Goal: Communication & Community: Ask a question

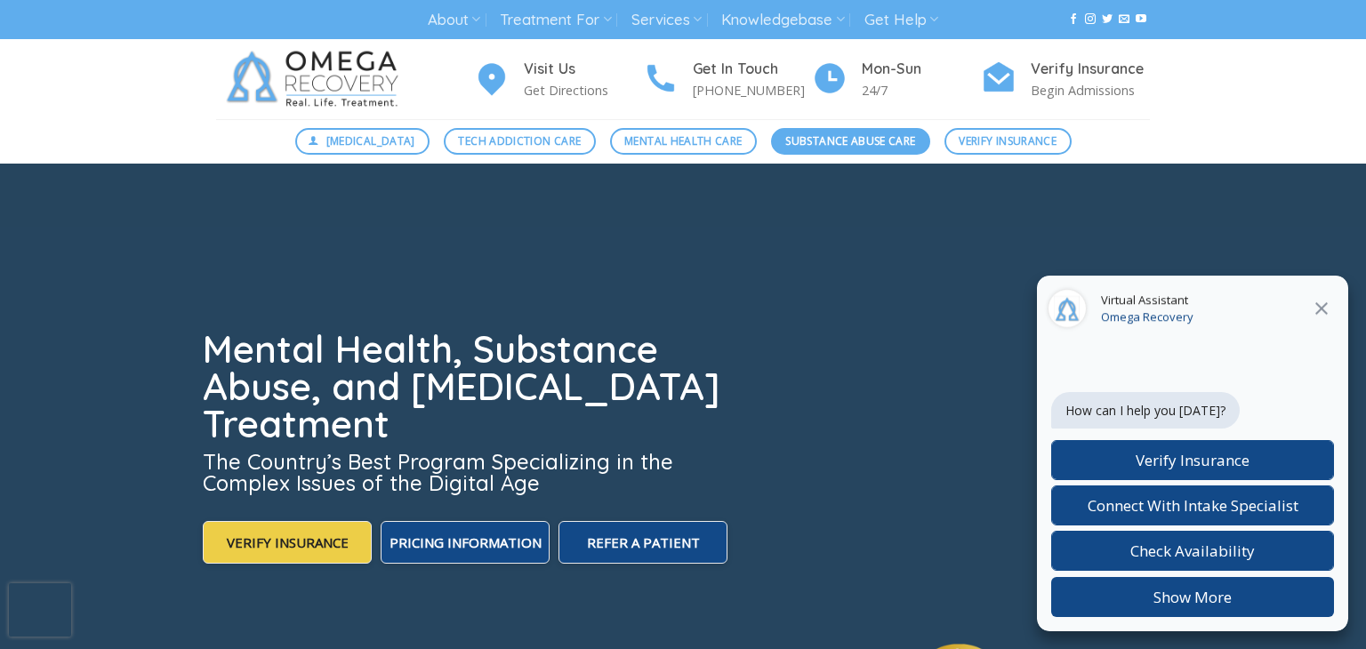
click at [844, 144] on span "Substance Abuse Care" at bounding box center [850, 141] width 130 height 17
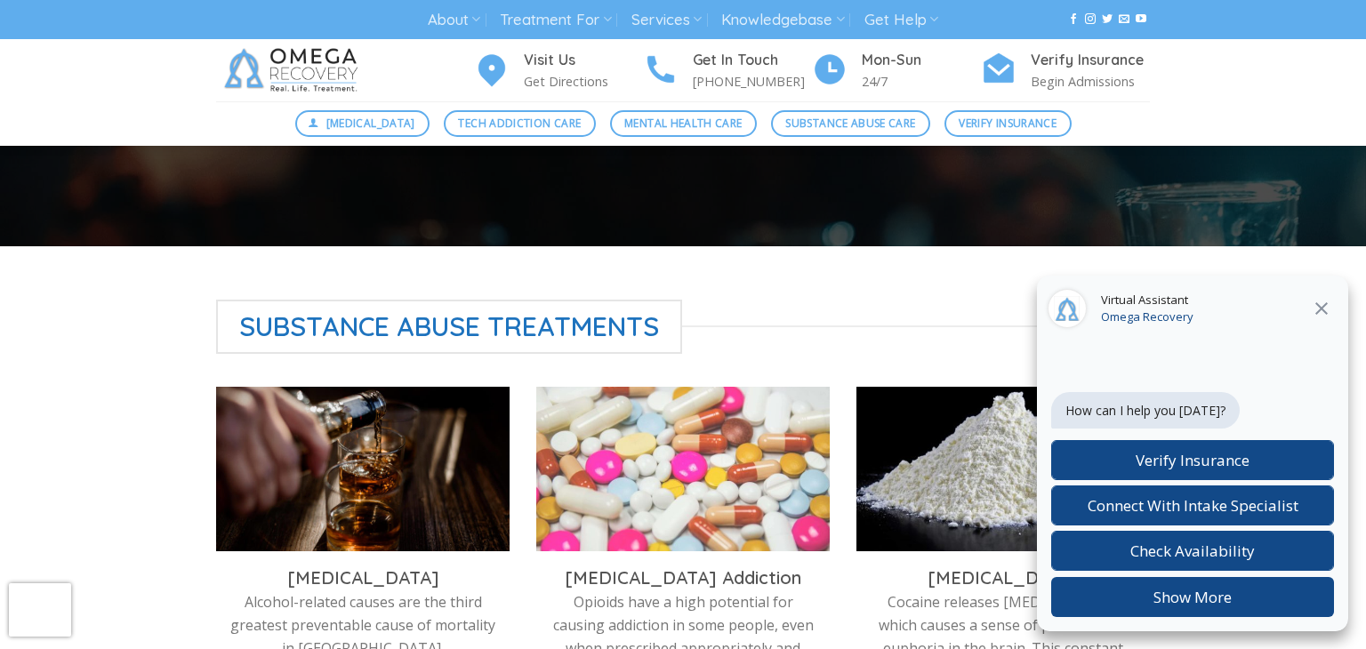
scroll to position [498, 0]
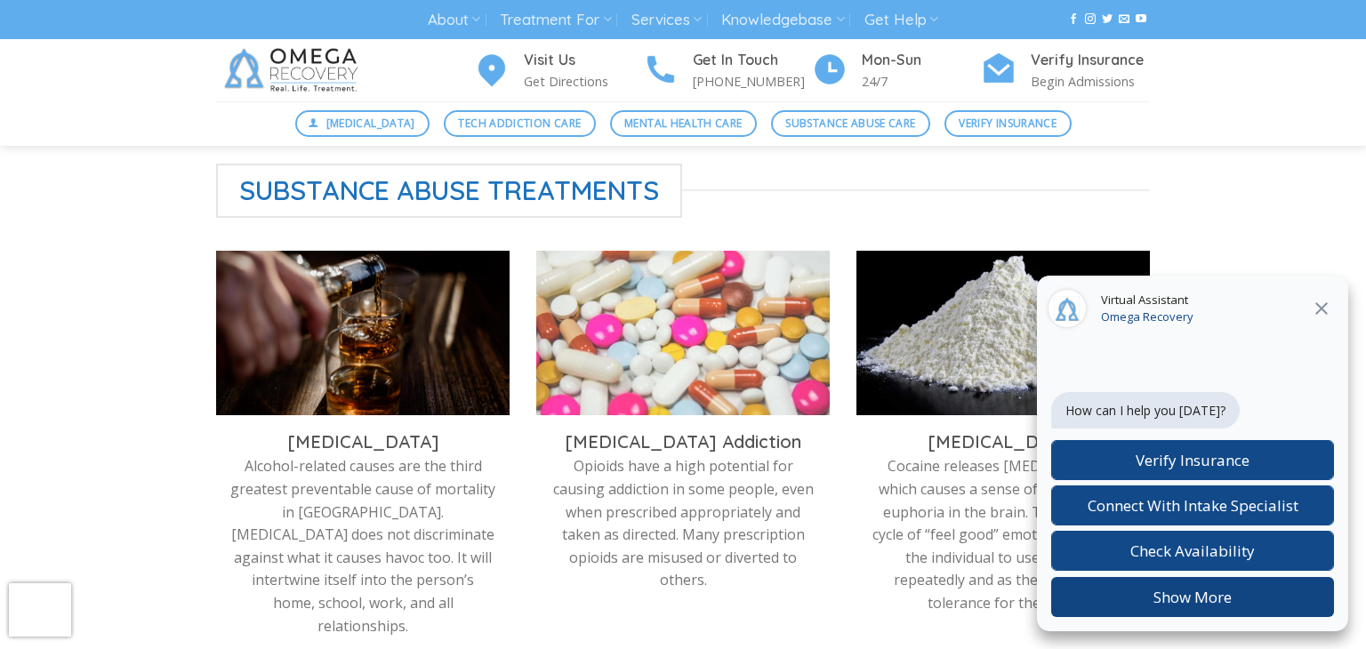
click at [1198, 600] on button "Show More" at bounding box center [1192, 597] width 283 height 40
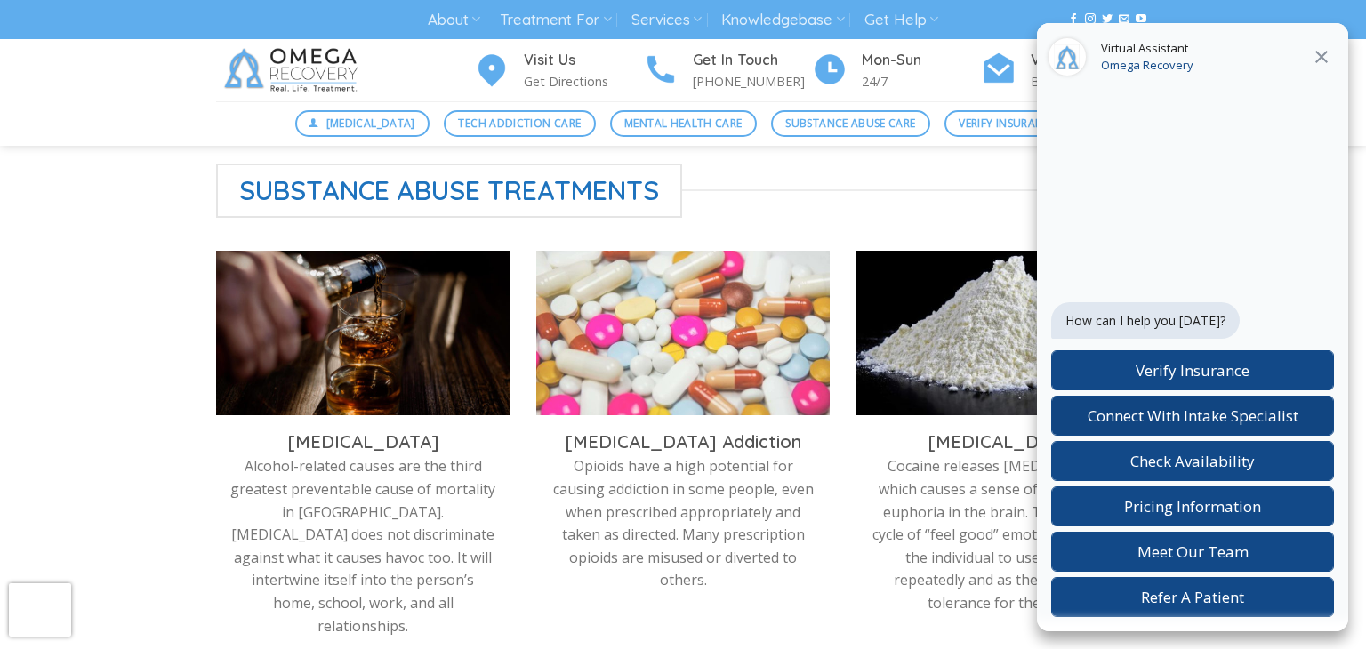
click at [1212, 410] on span "Connect With Intake Specialist" at bounding box center [1193, 416] width 211 height 20
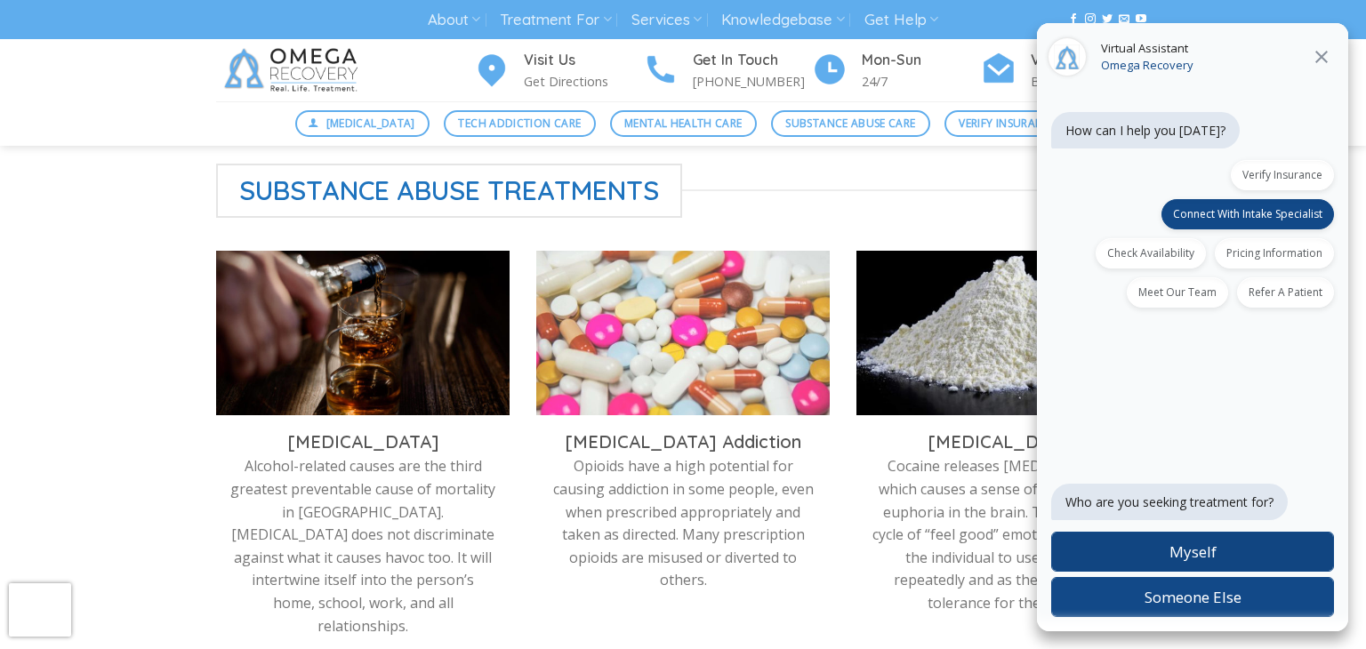
click at [1234, 548] on label "Myself" at bounding box center [1192, 552] width 283 height 40
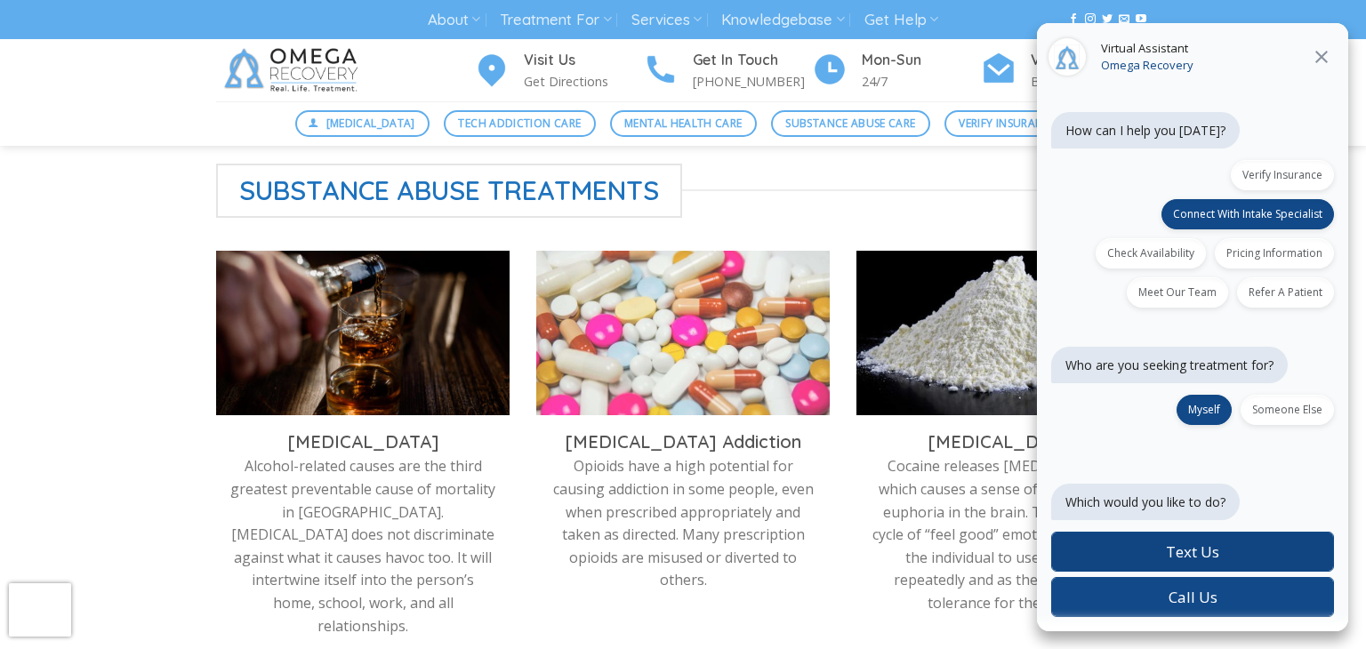
click at [1174, 553] on span "Text Us" at bounding box center [1192, 552] width 53 height 20
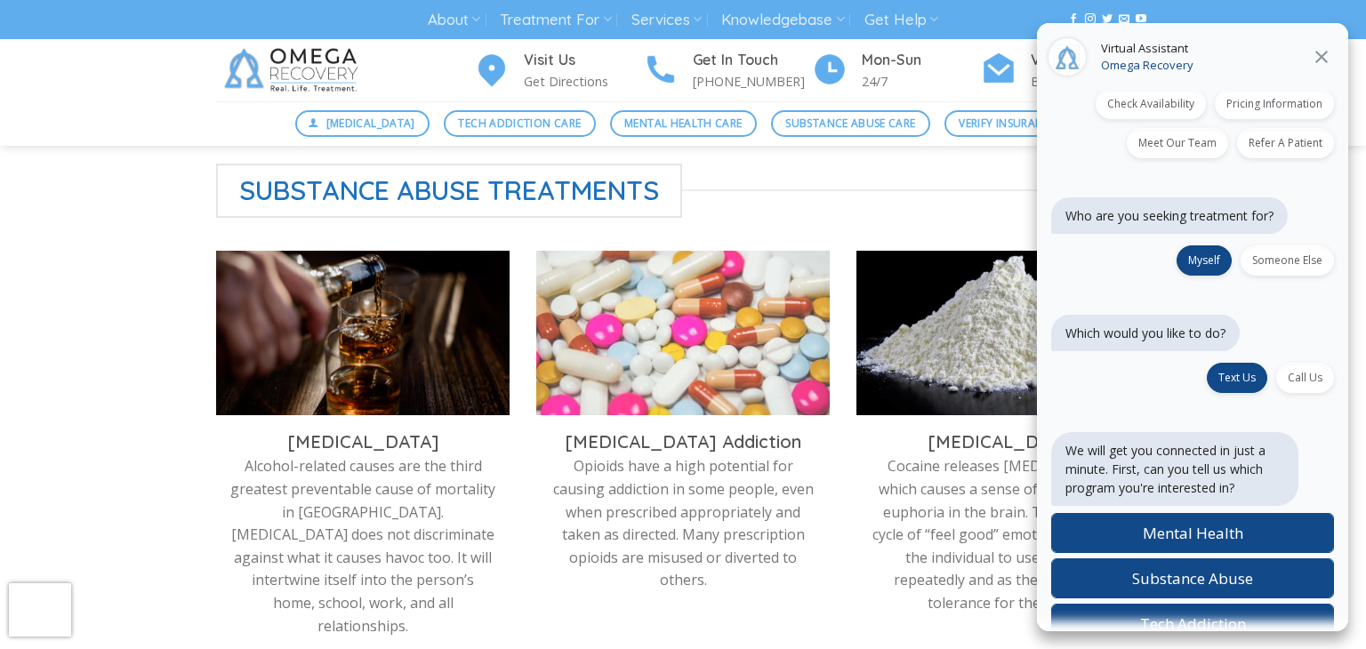
scroll to position [174, 0]
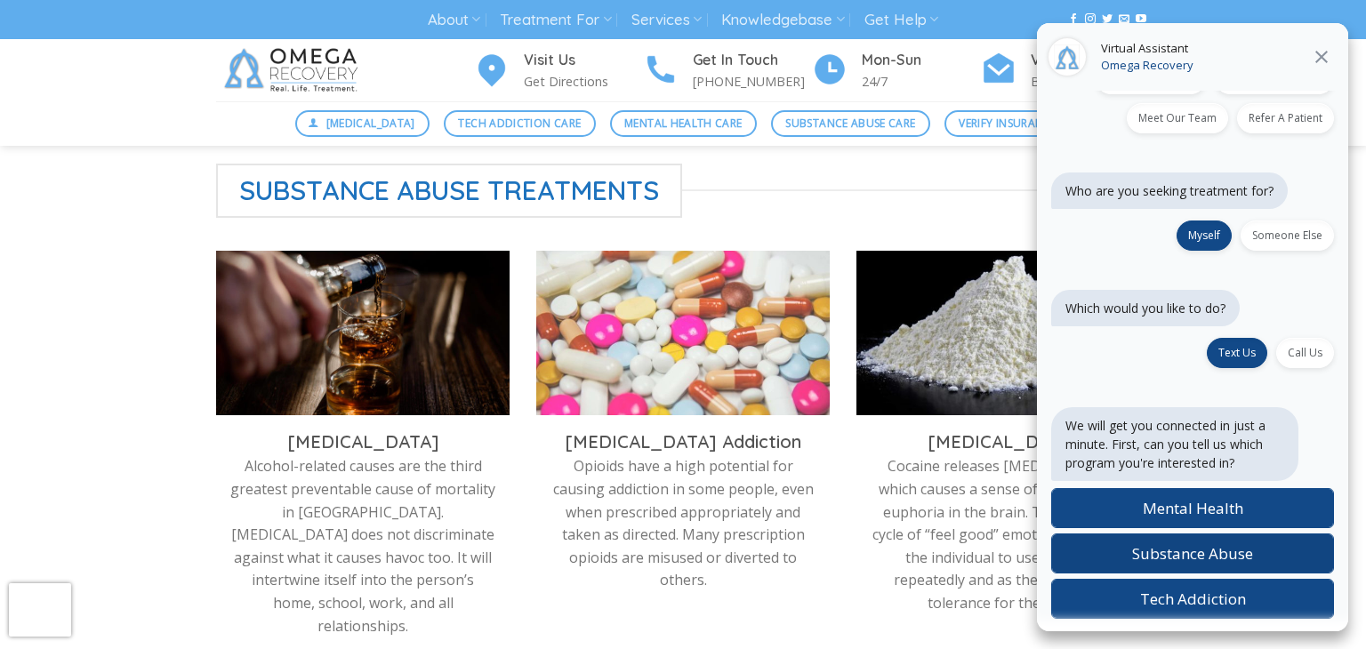
click at [1235, 562] on label "Substance Abuse" at bounding box center [1192, 554] width 283 height 40
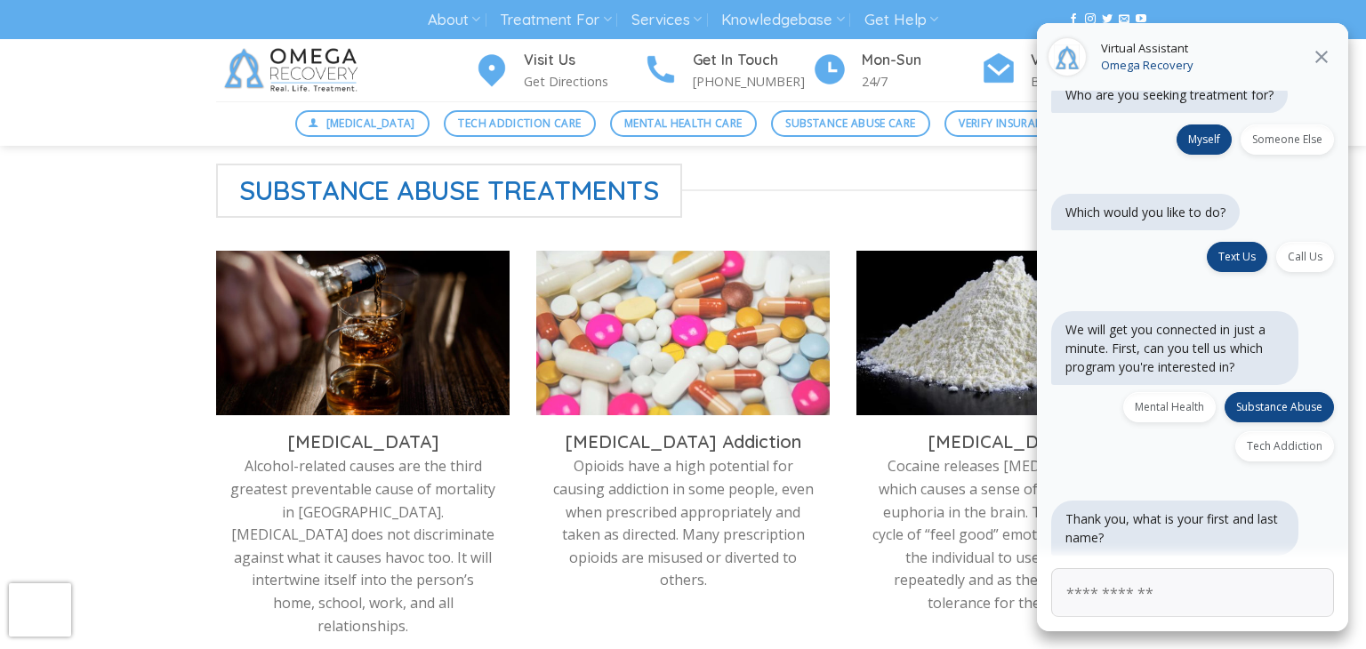
scroll to position [273, 0]
type input "**********"
click button "Next" at bounding box center [0, 0] width 0 height 0
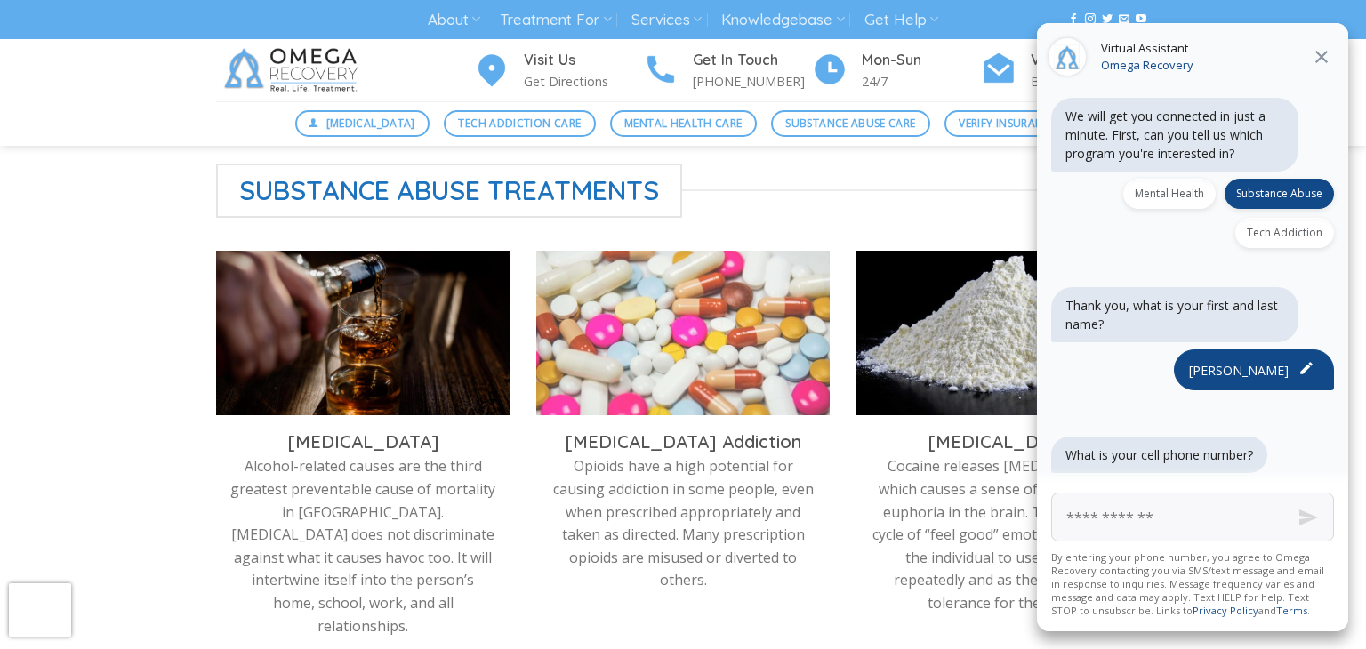
scroll to position [484, 0]
type input "**********"
click button "Next" at bounding box center [0, 0] width 0 height 0
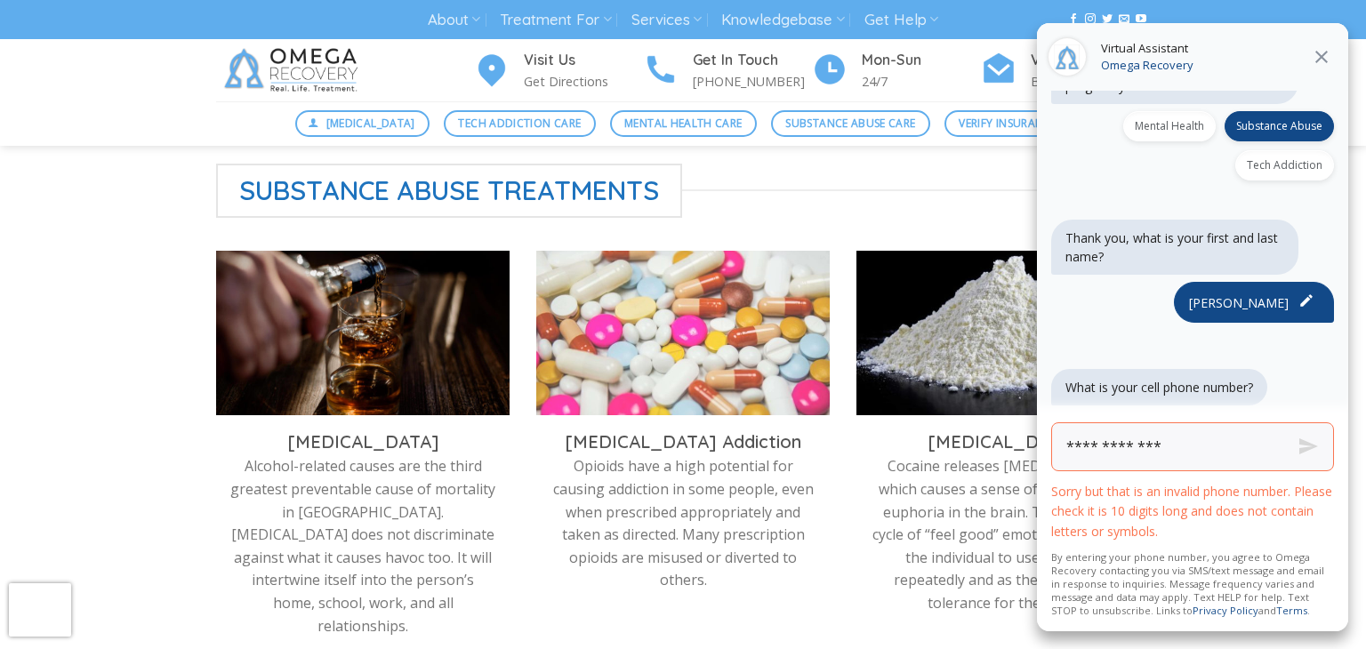
scroll to position [555, 0]
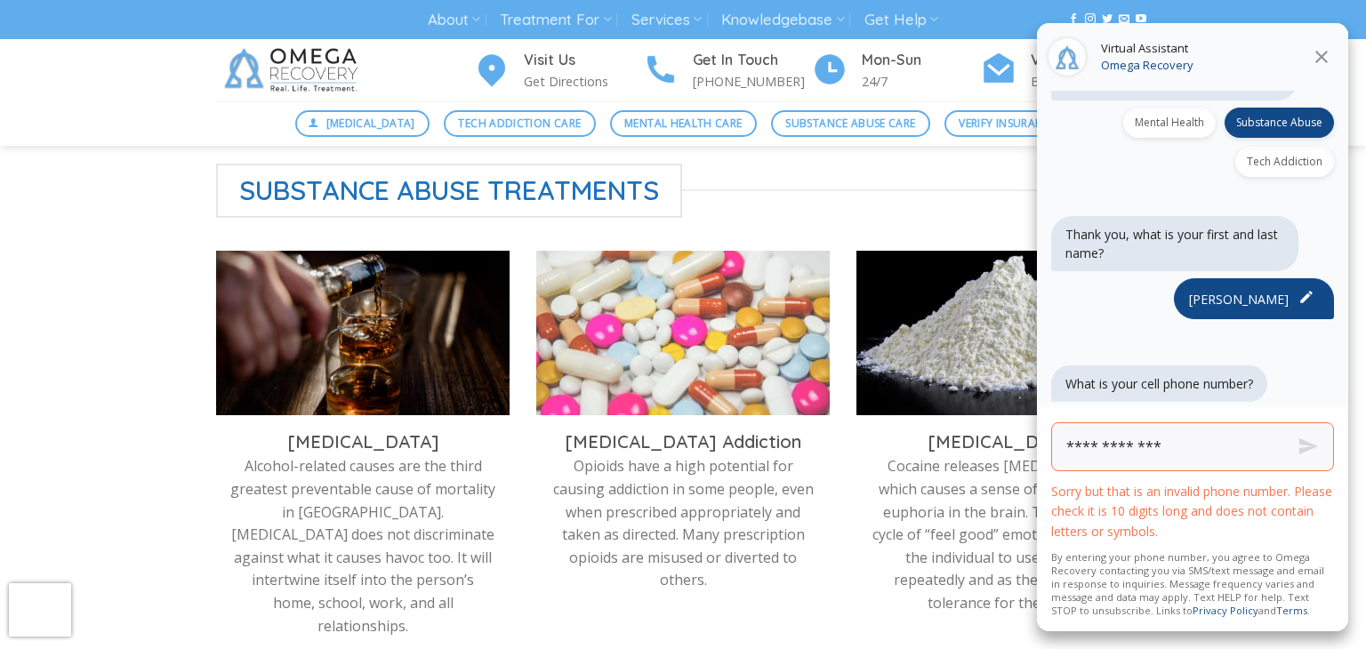
click at [1245, 452] on input "Sorry but that is an invalid phone number. Please check it is 10 digits long an…" at bounding box center [1192, 447] width 283 height 49
click at [1300, 445] on button "Send" at bounding box center [1308, 447] width 67 height 67
click at [1330, 51] on icon at bounding box center [1321, 56] width 21 height 21
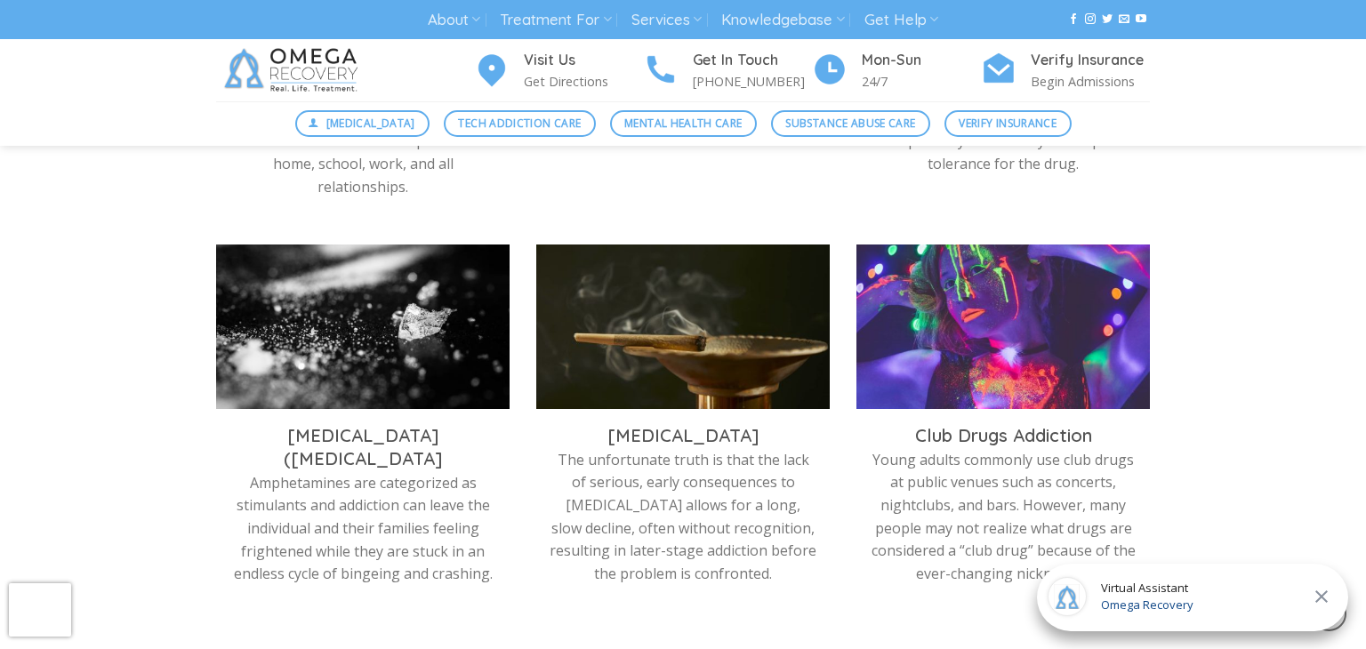
scroll to position [961, 0]
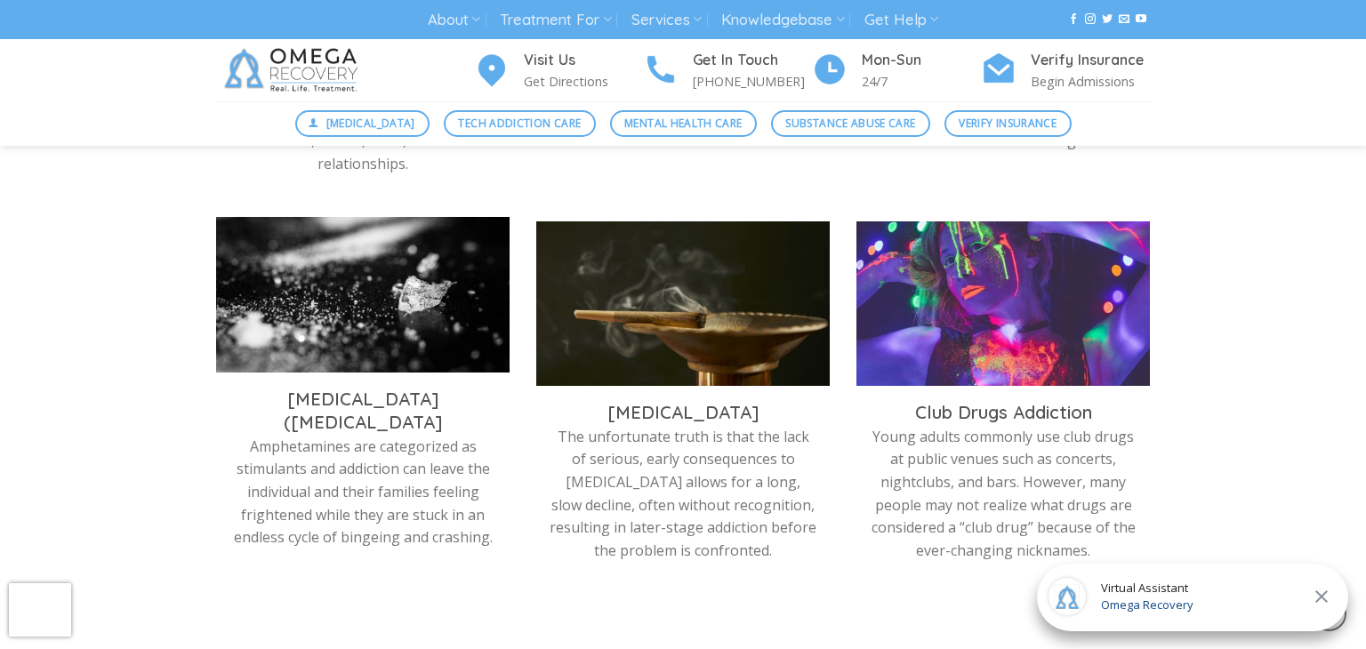
click at [308, 276] on img at bounding box center [363, 299] width 294 height 165
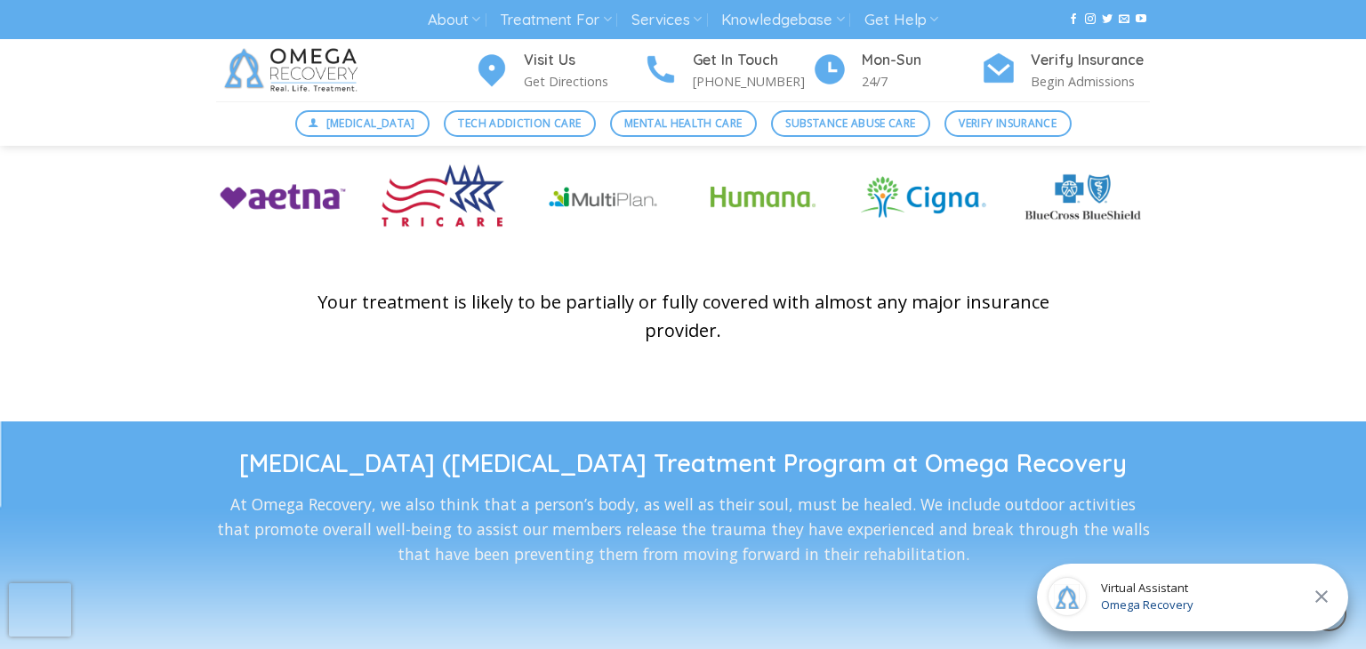
scroll to position [2633, 0]
